Goal: Transaction & Acquisition: Purchase product/service

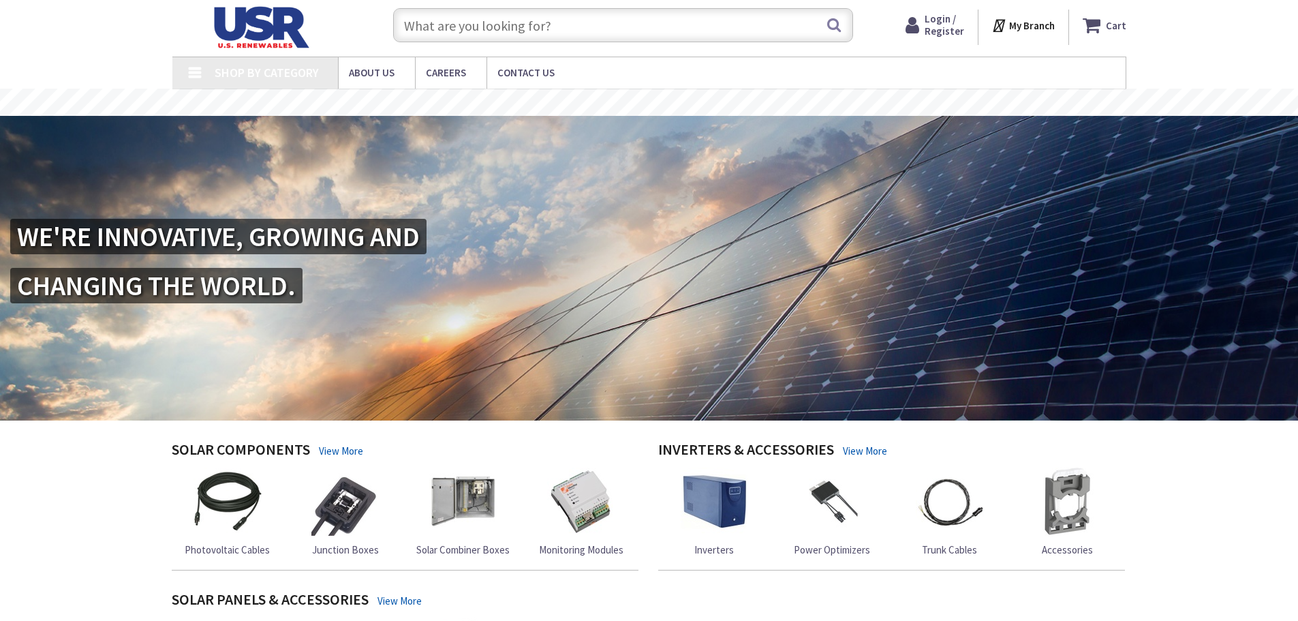
type input "[GEOGRAPHIC_DATA], [STREET_ADDRESS]"
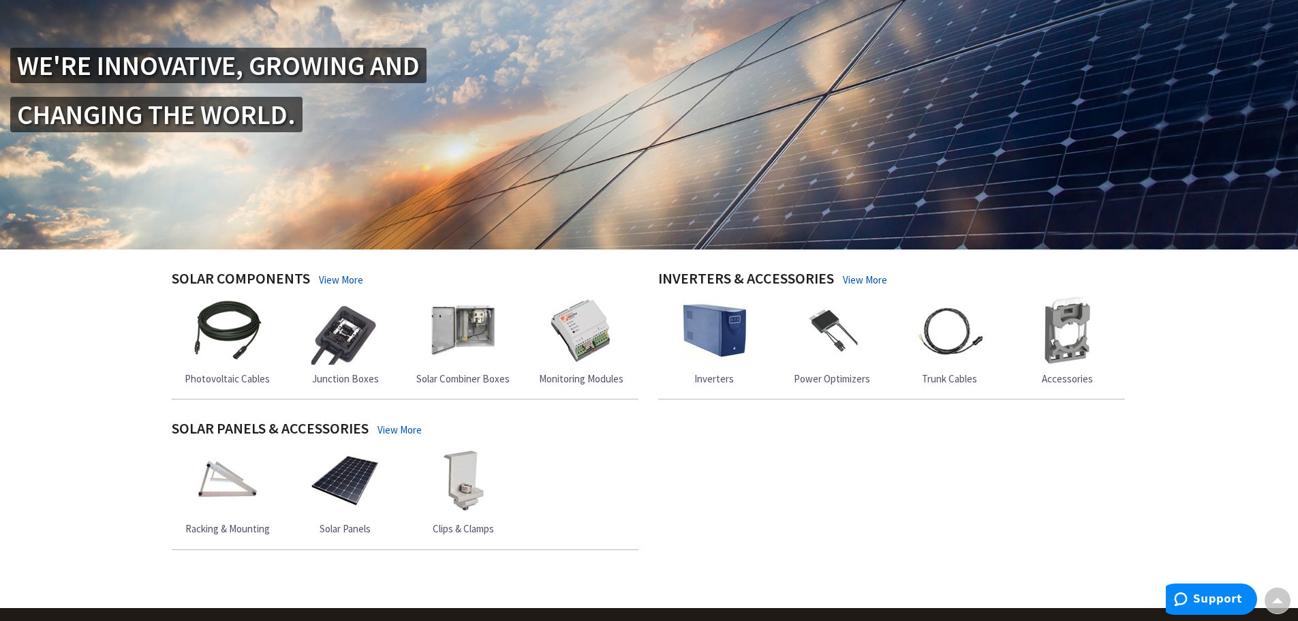
click at [719, 344] on img at bounding box center [714, 330] width 68 height 68
click at [722, 383] on span "Inverters" at bounding box center [714, 378] width 40 height 13
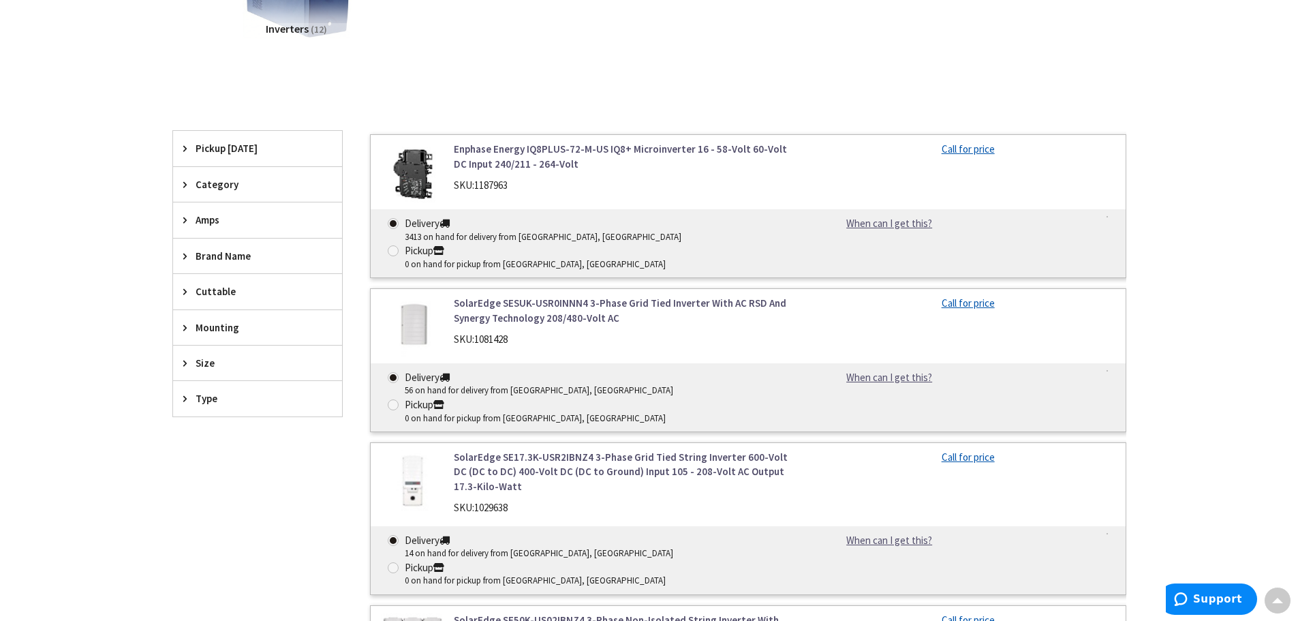
scroll to position [341, 0]
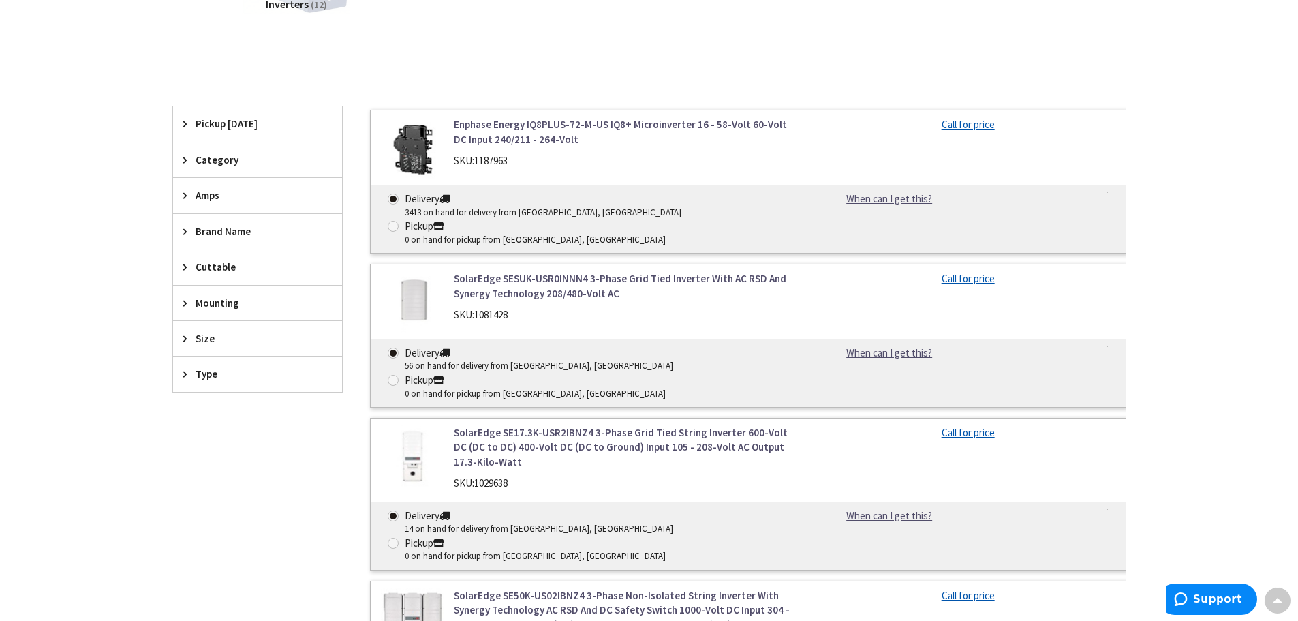
click at [245, 235] on span "Brand Name" at bounding box center [251, 231] width 111 height 14
click at [211, 277] on span "SolarEdge" at bounding box center [257, 281] width 169 height 23
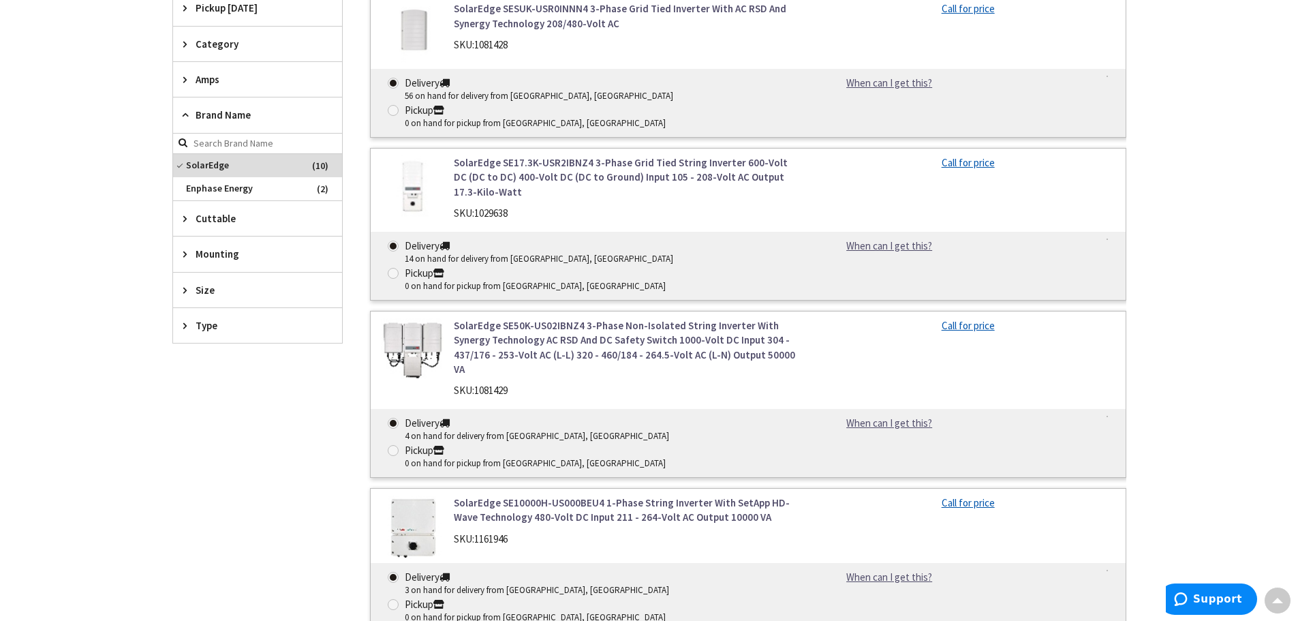
scroll to position [477, 0]
